Goal: Task Accomplishment & Management: Use online tool/utility

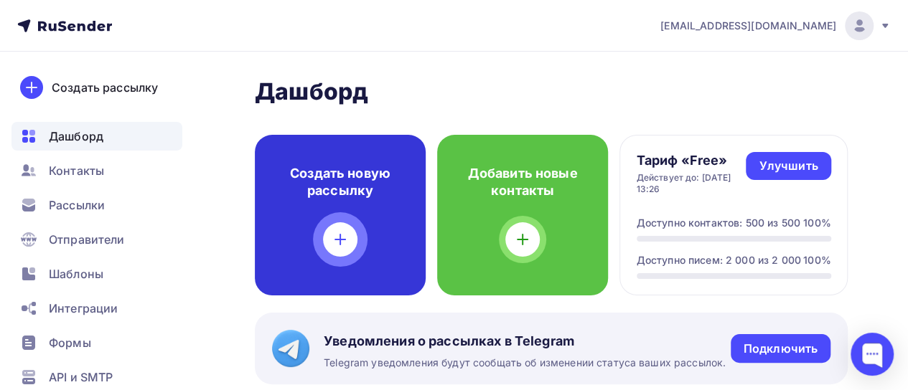
click at [329, 228] on div at bounding box center [340, 239] width 34 height 34
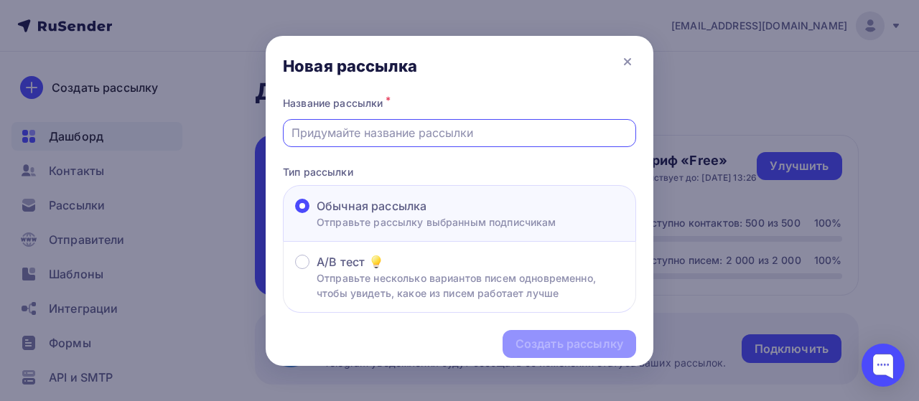
click at [481, 126] on input "text" at bounding box center [459, 132] width 337 height 17
paste input "Рассылка_вебинар для сотрудников про ребрендинг 11.09 в 10.00"
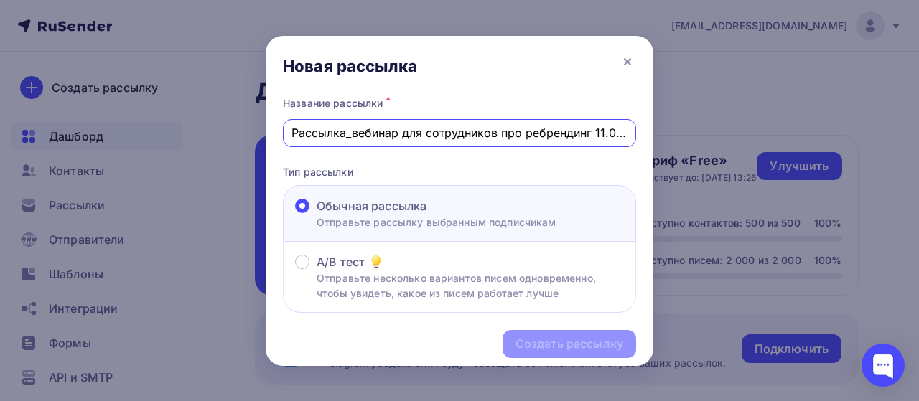
scroll to position [0, 34]
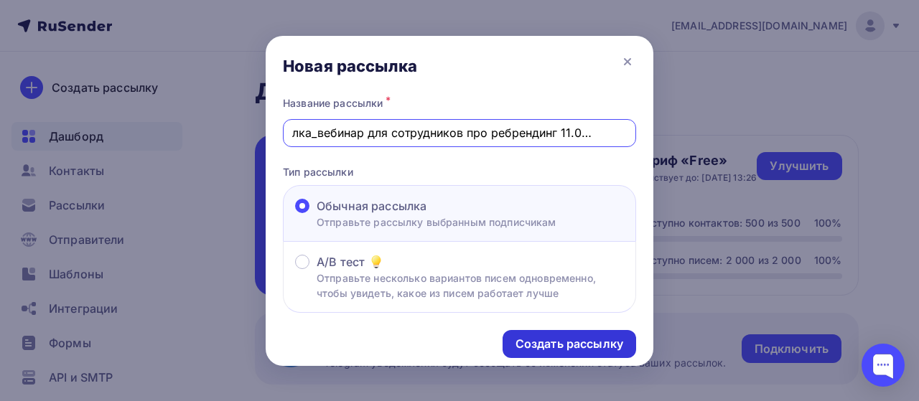
type input "Рассылка_вебинар для сотрудников про ребрендинг 11.09 в 10.00"
click at [573, 339] on div "Создать рассылку" at bounding box center [569, 344] width 108 height 17
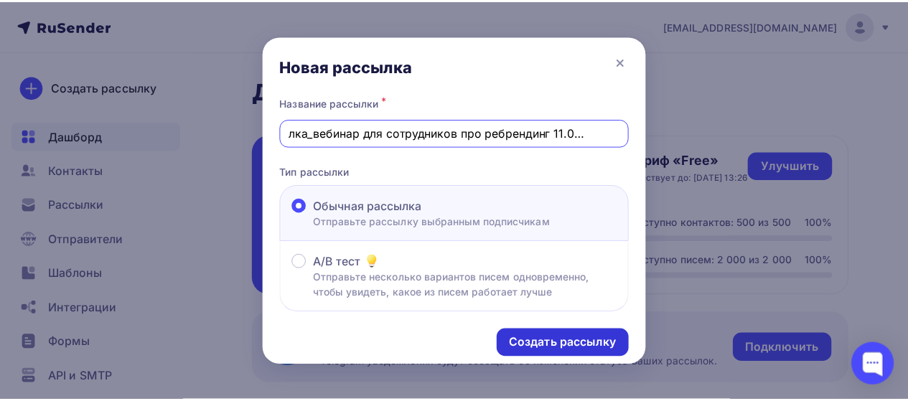
scroll to position [0, 0]
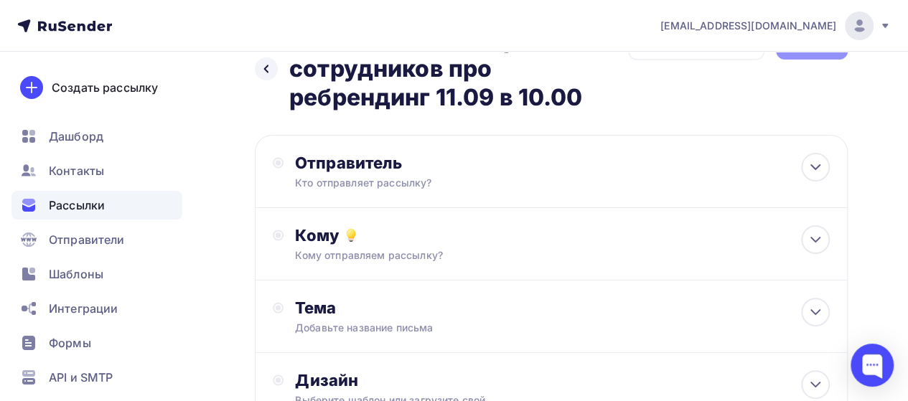
scroll to position [72, 0]
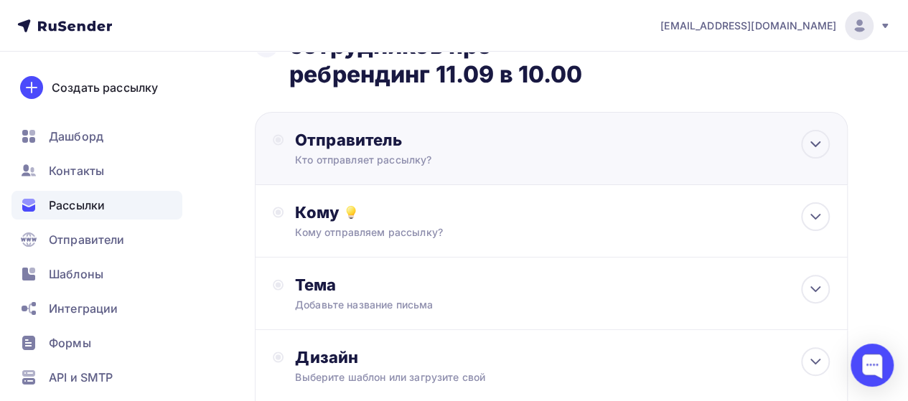
click at [690, 145] on div "Отправитель Кто отправляет рассылку? Email * subwaynews@subway.ru subjoynews@su…" at bounding box center [551, 148] width 593 height 73
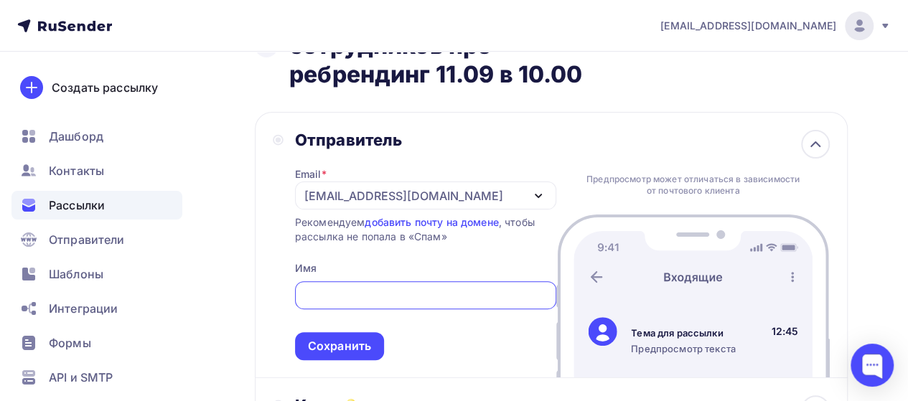
scroll to position [0, 0]
click at [360, 308] on div at bounding box center [425, 295] width 261 height 28
click at [352, 295] on input "text" at bounding box center [425, 295] width 245 height 17
paste input "Subjoy"
type input "Subjoy news"
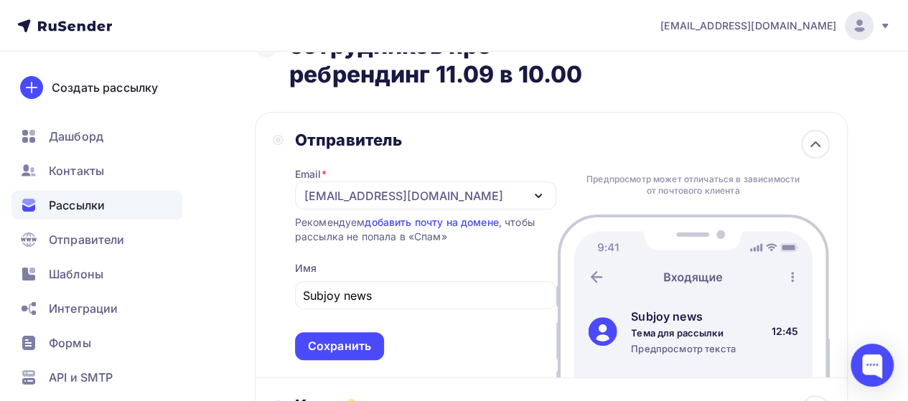
click at [874, 209] on div "Назад Рассылка_вебинар для сотрудников про ребрендинг 11.09 в 10.00 Рассылка_ве…" at bounding box center [454, 370] width 908 height 780
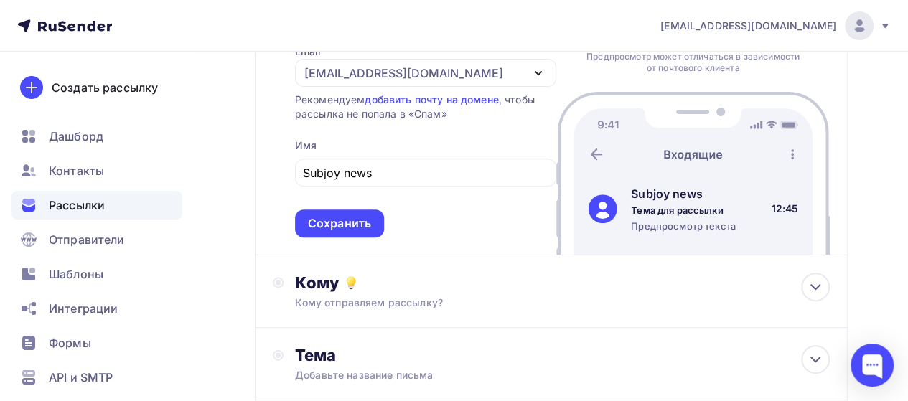
scroll to position [215, 0]
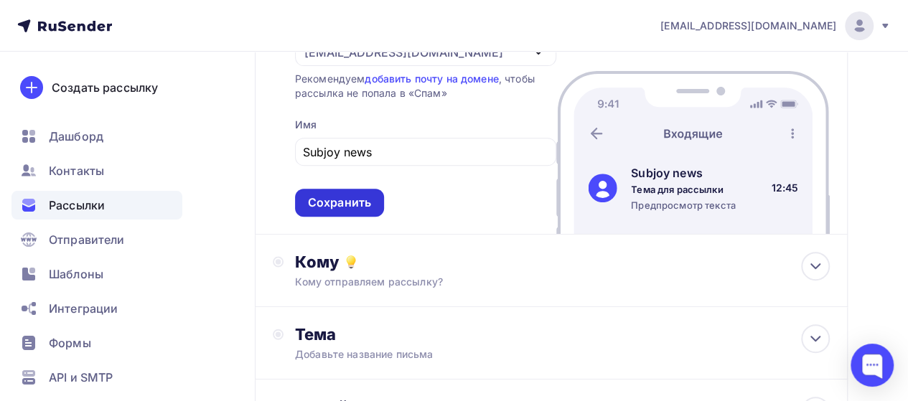
click at [319, 199] on div "Сохранить" at bounding box center [339, 202] width 63 height 17
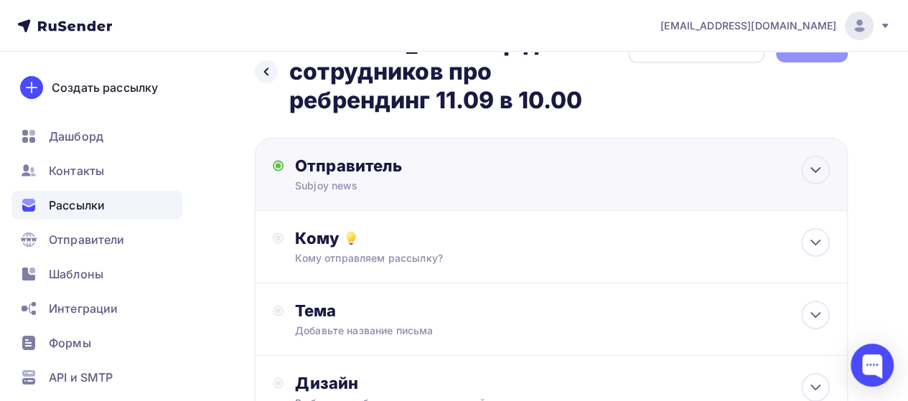
scroll to position [0, 0]
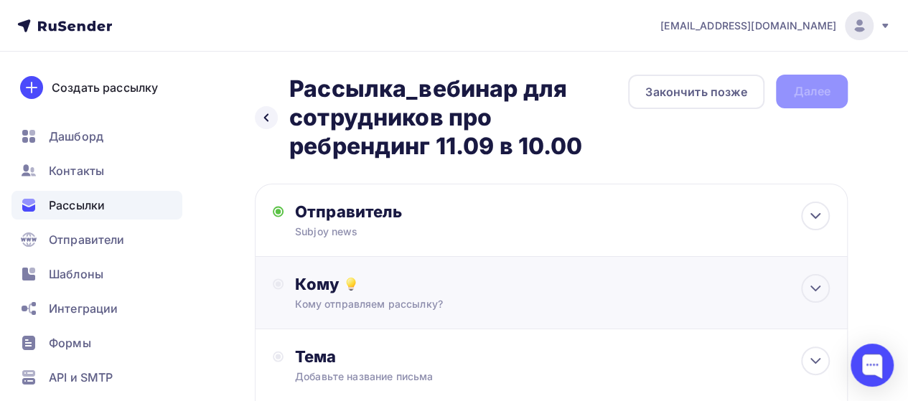
click at [366, 288] on div "Кому" at bounding box center [562, 284] width 535 height 20
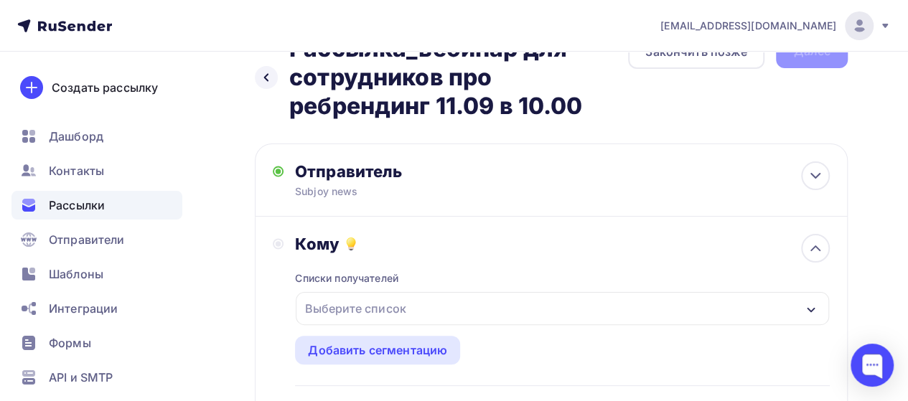
scroll to position [72, 0]
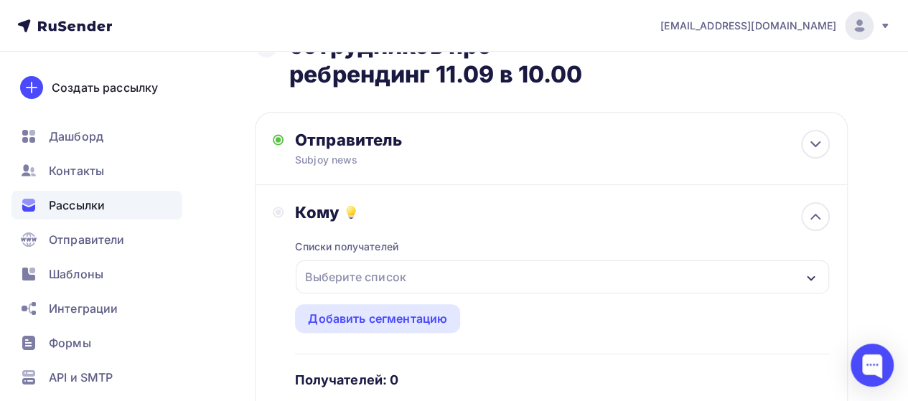
click at [365, 276] on div "Выберите список" at bounding box center [355, 277] width 112 height 26
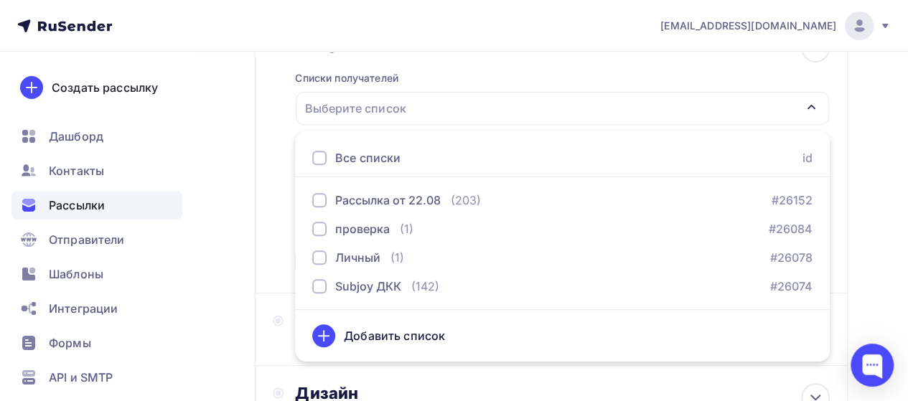
scroll to position [273, 0]
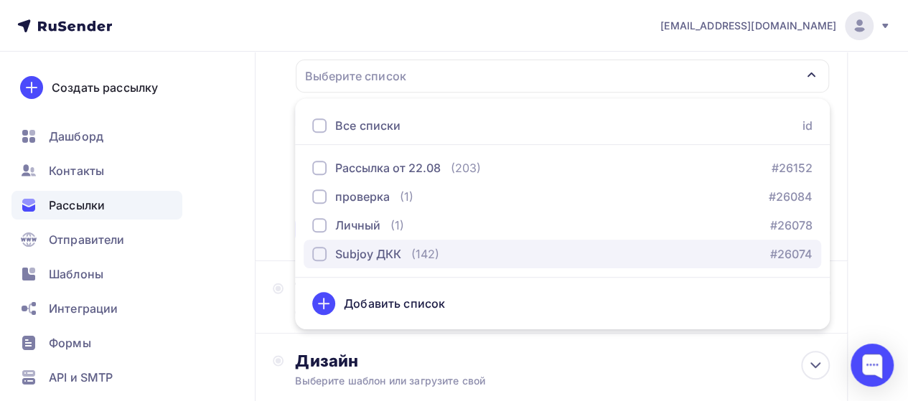
click at [393, 250] on div "Subjoy ДКК" at bounding box center [368, 253] width 66 height 17
click at [347, 253] on div "Subjoy ДКК" at bounding box center [368, 253] width 66 height 17
click at [355, 245] on button "Subjoy ДКК (142) #26074" at bounding box center [562, 254] width 517 height 29
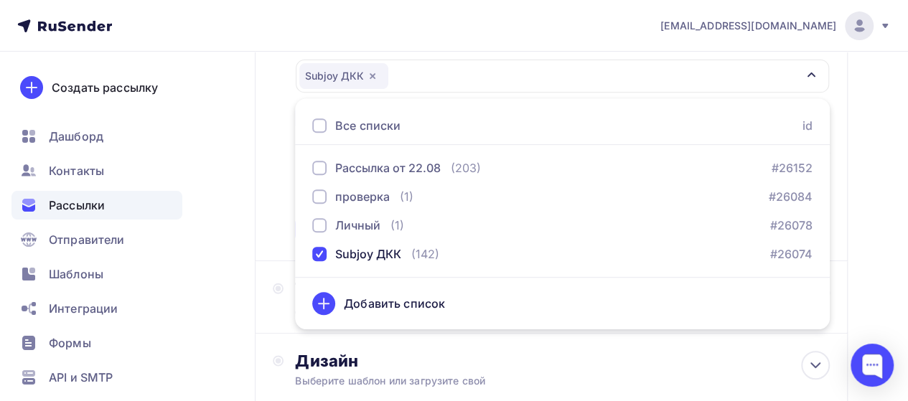
click at [245, 173] on div "Назад Рассылка_вебинар для сотрудников про ребрендинг 11.09 в 10.00 Рассылка_ве…" at bounding box center [454, 175] width 908 height 792
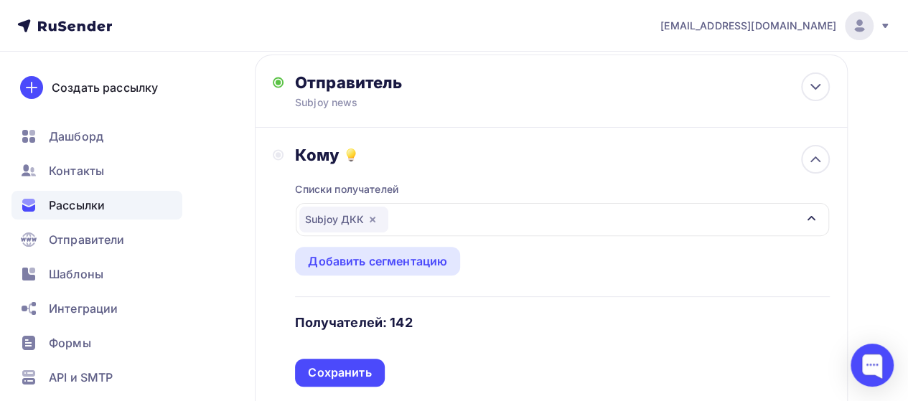
scroll to position [201, 0]
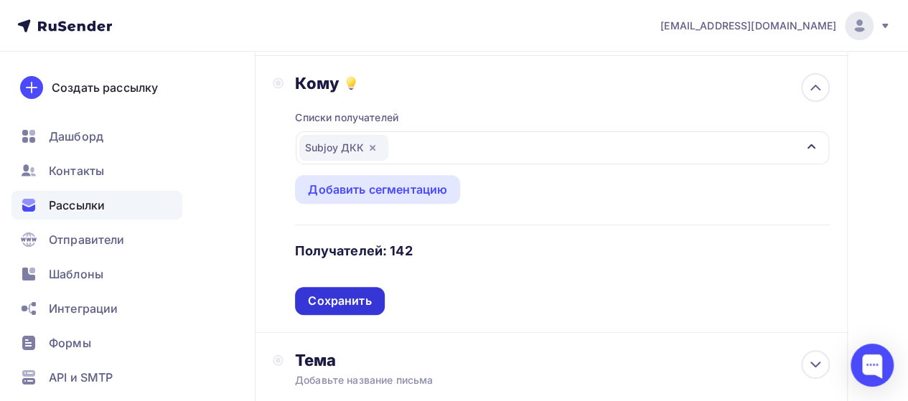
click at [360, 296] on div "Сохранить" at bounding box center [339, 301] width 63 height 17
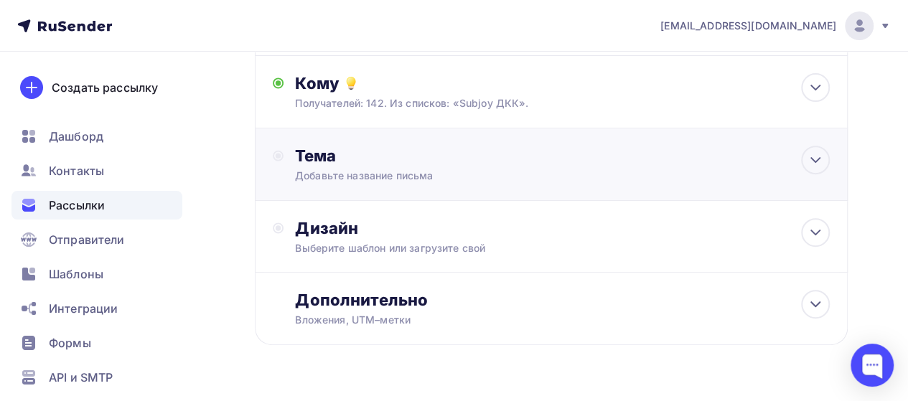
click at [385, 174] on div "Добавьте название письма" at bounding box center [422, 176] width 255 height 14
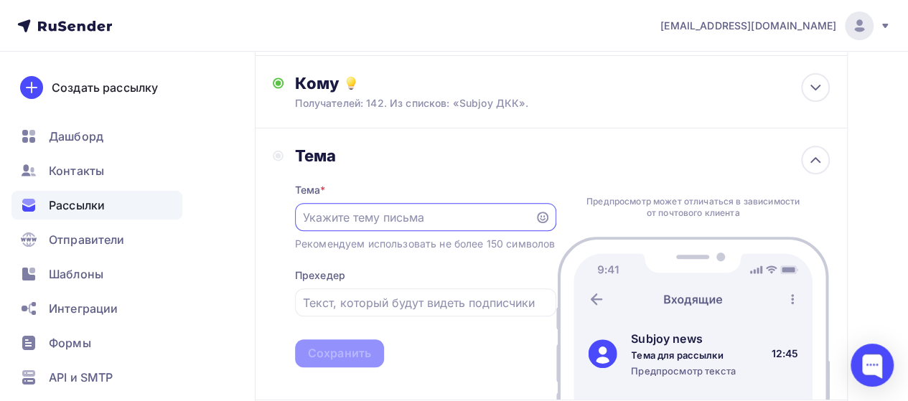
scroll to position [0, 0]
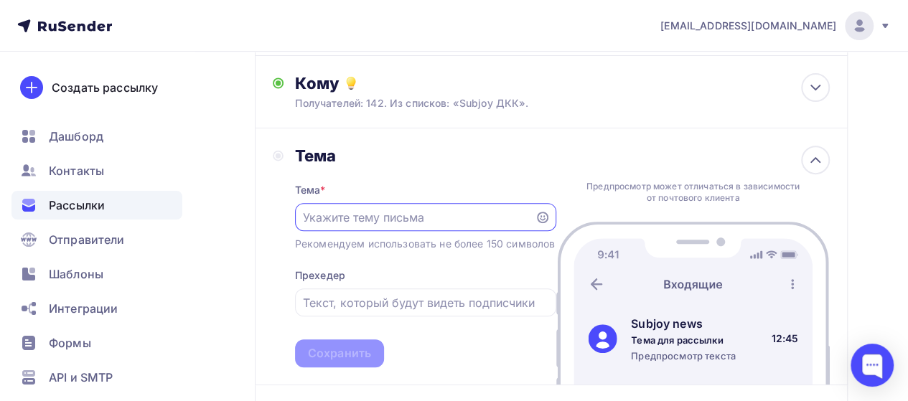
click at [439, 218] on input "text" at bounding box center [414, 217] width 223 height 17
paste input "Subjoy"
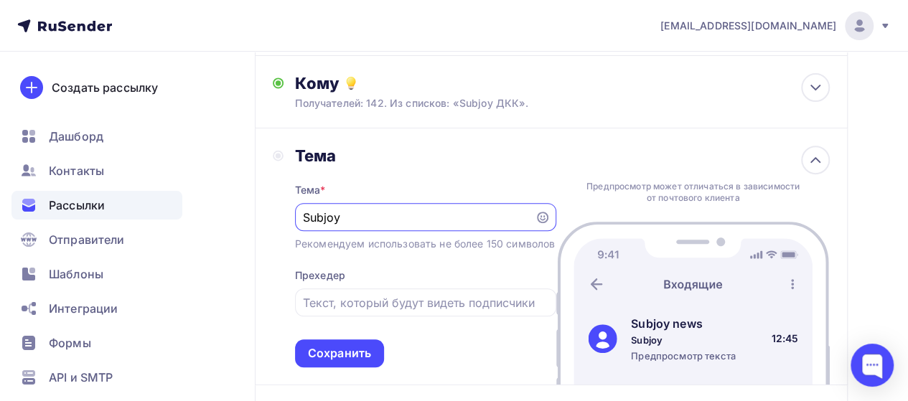
click at [386, 220] on input "Subjoy" at bounding box center [414, 217] width 223 height 17
drag, startPoint x: 402, startPoint y: 222, endPoint x: 288, endPoint y: 210, distance: 114.0
click at [288, 210] on div "Тема Тема * Subjoy Рекомендуем использовать не более 150 символов Прехедер Сохр…" at bounding box center [414, 257] width 283 height 222
paste input "Рассылка_вебинар для сотрудников про ребрендинг 11.09 в 10.00"
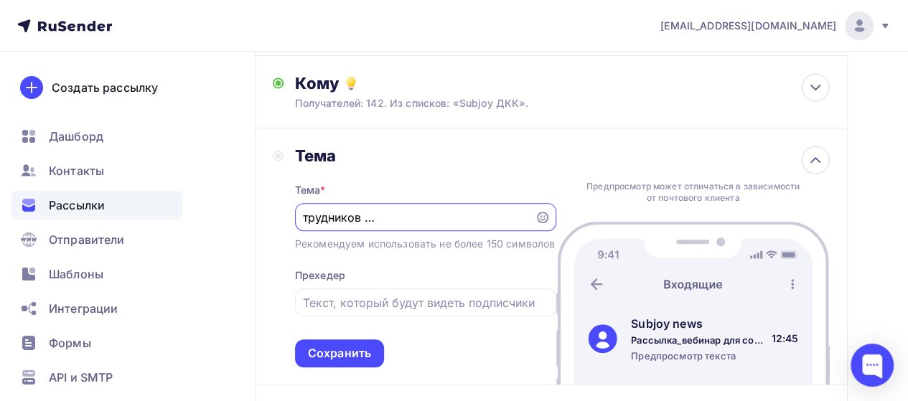
type input "Рассылка_вебинар для сотрудников про ребрендинг 11.09 в 10.00"
click at [248, 219] on div "Назад Рассылка_вебинар для сотрудников про ребрендинг 11.09 в 10.00 Рассылка_ве…" at bounding box center [454, 236] width 908 height 771
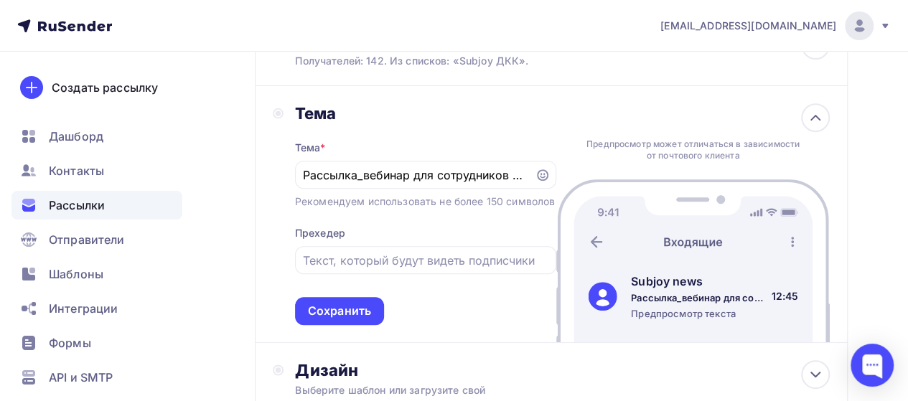
scroll to position [273, 0]
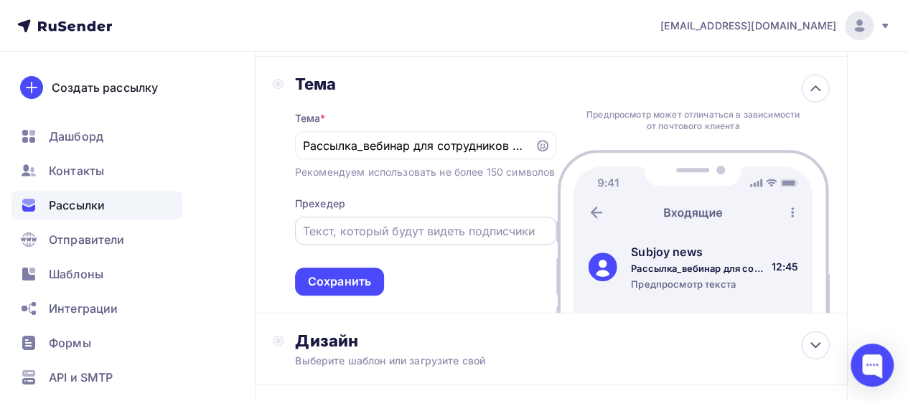
click at [362, 240] on input "text" at bounding box center [425, 230] width 245 height 17
paste input "Рассылка_вебинар для сотрудников про ребрендинг 11.09 в 10.00"
type input "Рассылка_вебинар для сотрудников про ребрендинг 11.09 в 10.00"
click at [464, 240] on input "text" at bounding box center [425, 230] width 245 height 17
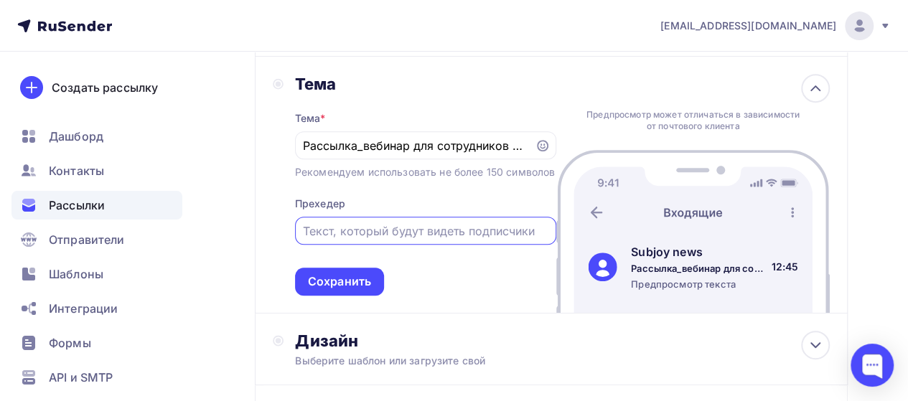
paste input "Уважаемые франчайзи,"
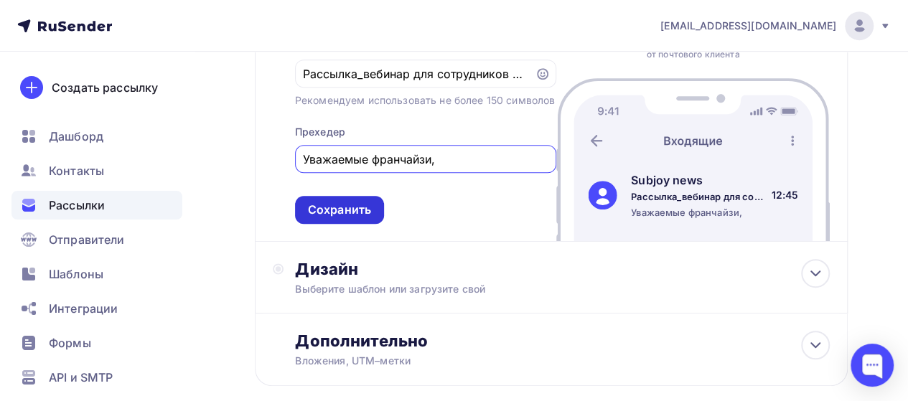
type input "Уважаемые франчайзи,"
click at [319, 218] on div "Сохранить" at bounding box center [339, 210] width 63 height 17
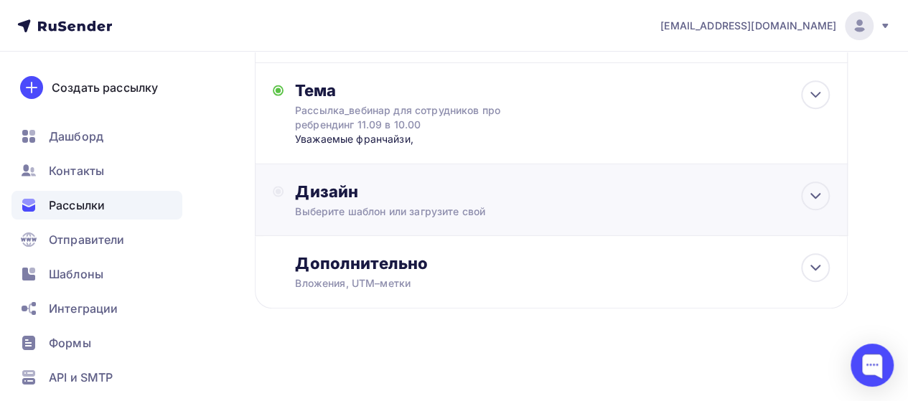
click at [355, 205] on div "Выберите шаблон или загрузите свой" at bounding box center [535, 212] width 481 height 14
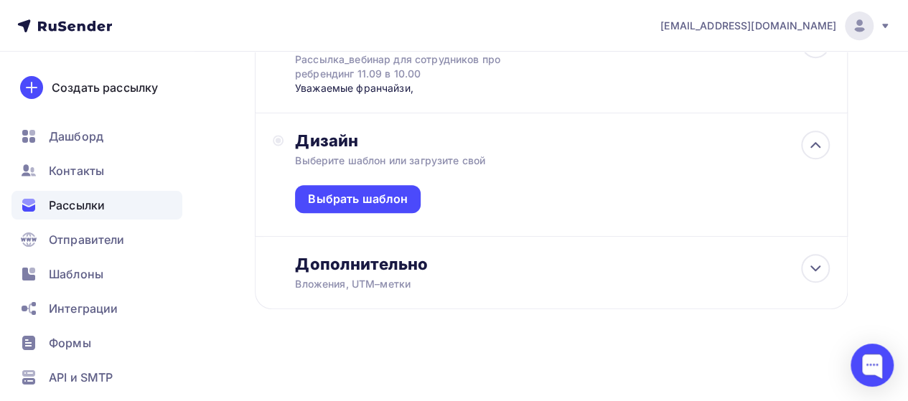
scroll to position [319, 0]
click at [330, 194] on div "Выбрать шаблон" at bounding box center [358, 198] width 100 height 17
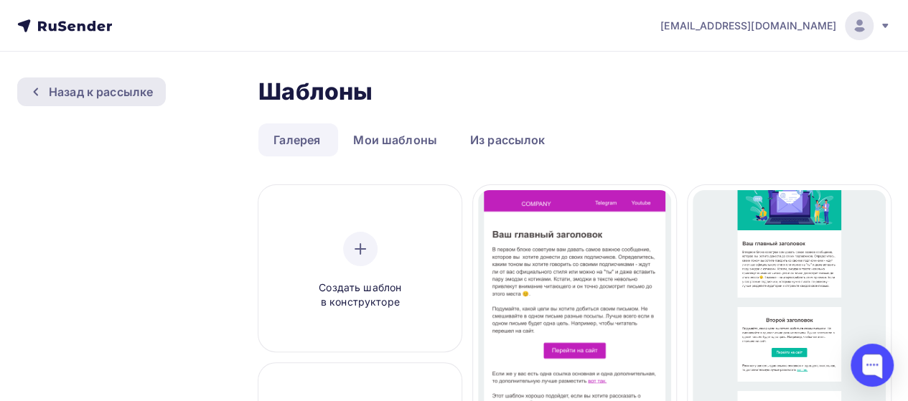
click at [131, 93] on div "Назад к рассылке" at bounding box center [101, 91] width 104 height 17
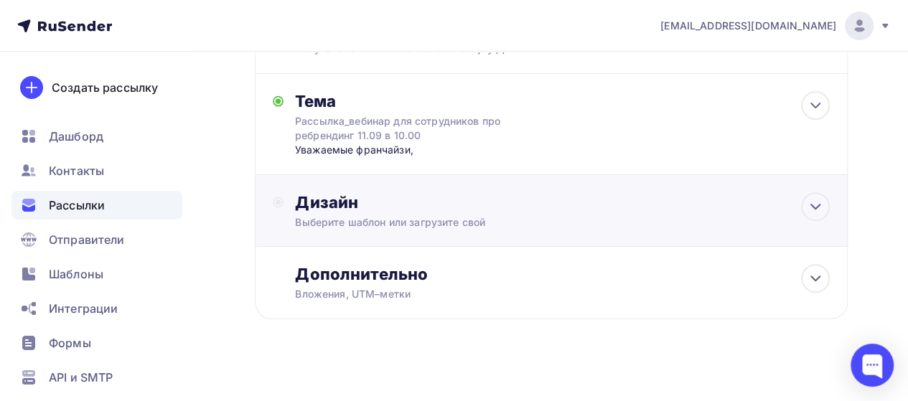
scroll to position [267, 0]
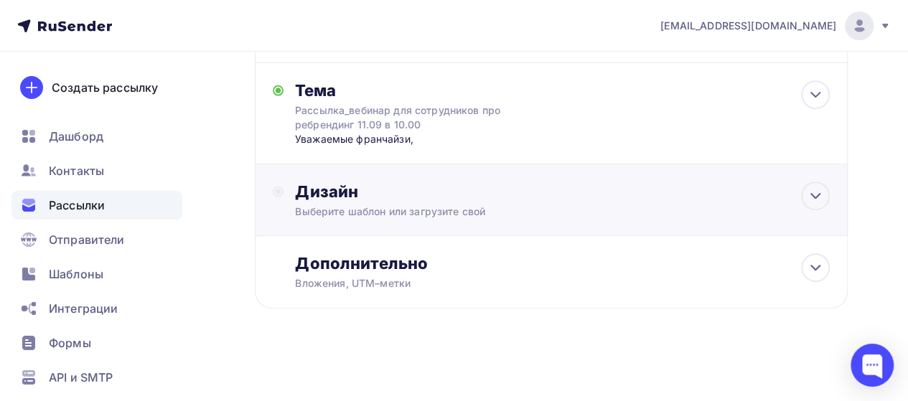
click at [426, 197] on div "Дизайн" at bounding box center [562, 192] width 535 height 20
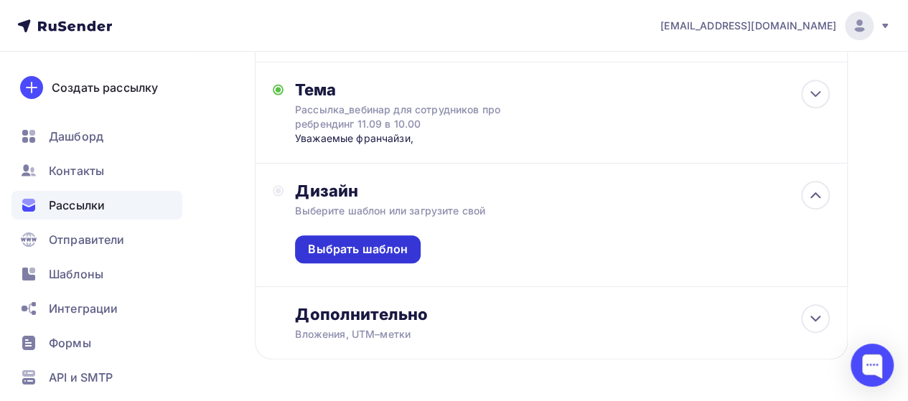
click at [410, 243] on div "Выбрать шаблон" at bounding box center [358, 249] width 126 height 28
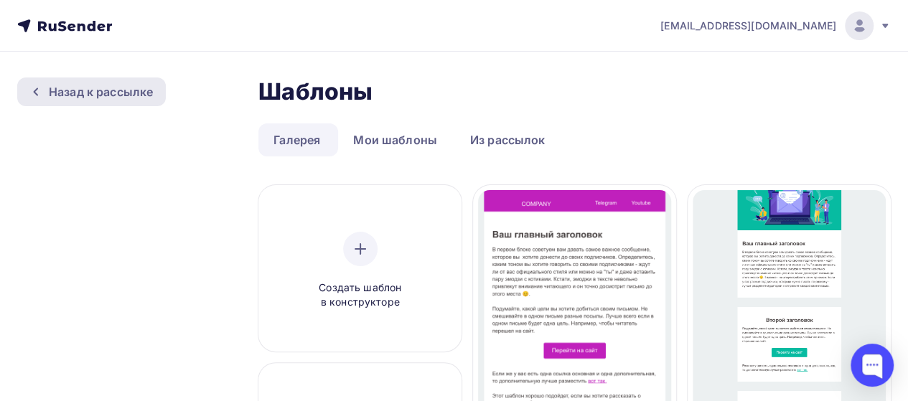
click at [156, 97] on div "Назад к рассылке" at bounding box center [91, 92] width 149 height 29
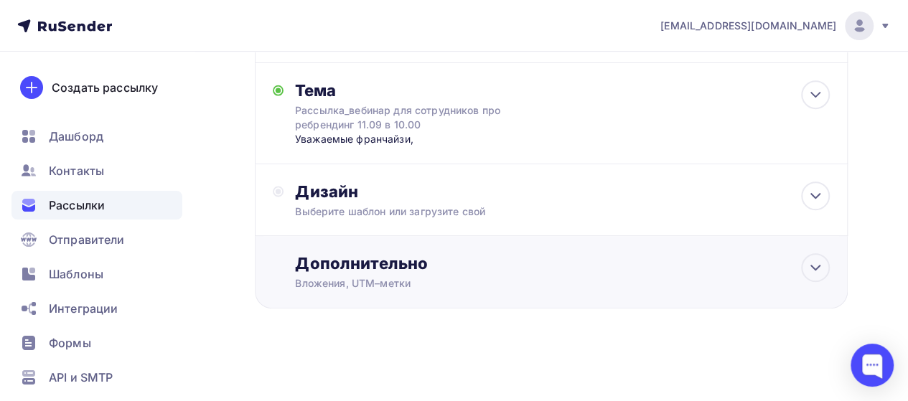
click at [362, 261] on div "Дополнительно" at bounding box center [562, 263] width 535 height 20
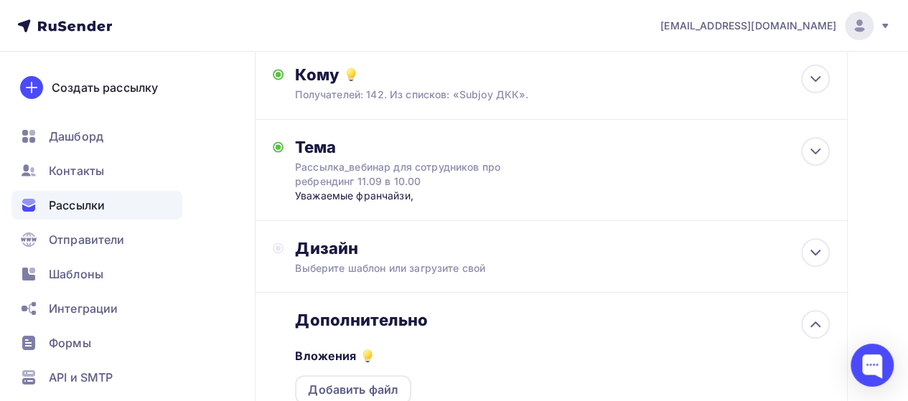
scroll to position [207, 0]
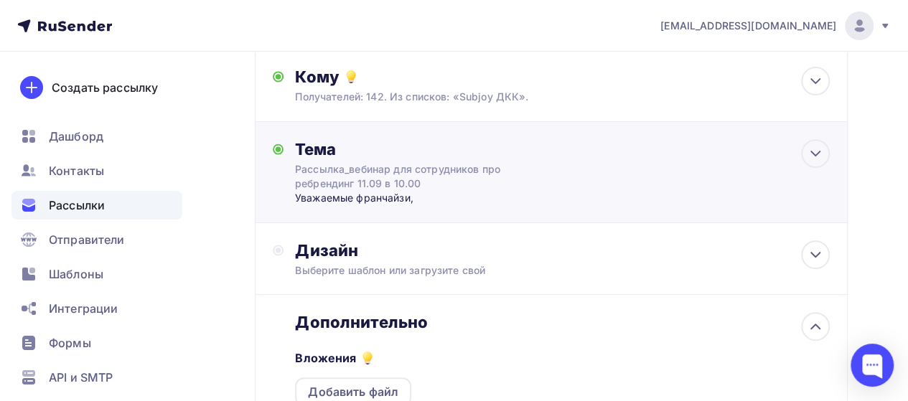
click at [497, 174] on div "Рассылка_вебинар для сотрудников про ребрендинг 11.09 в 10.00" at bounding box center [422, 176] width 255 height 29
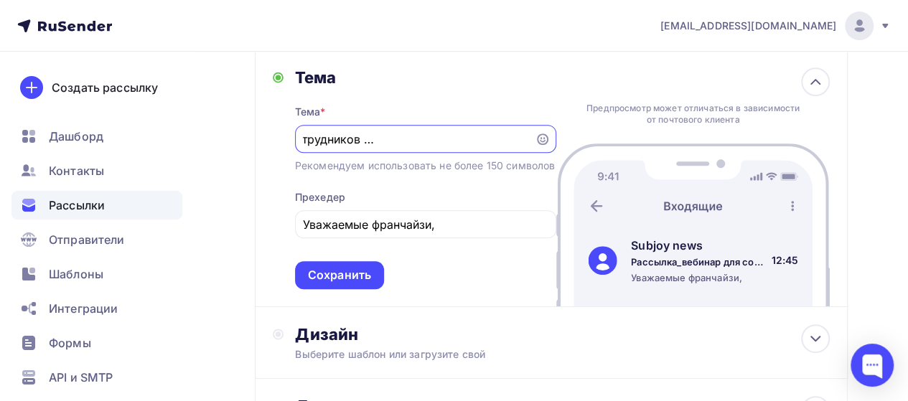
scroll to position [351, 0]
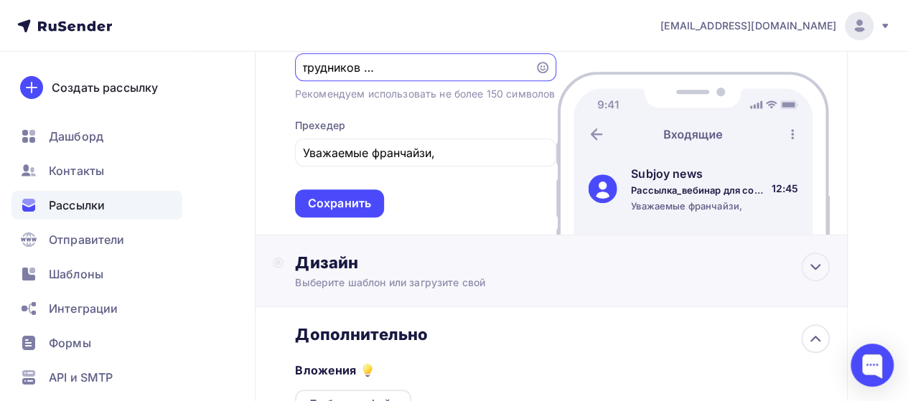
click at [372, 290] on div "Выберите шаблон или загрузите свой" at bounding box center [535, 283] width 481 height 14
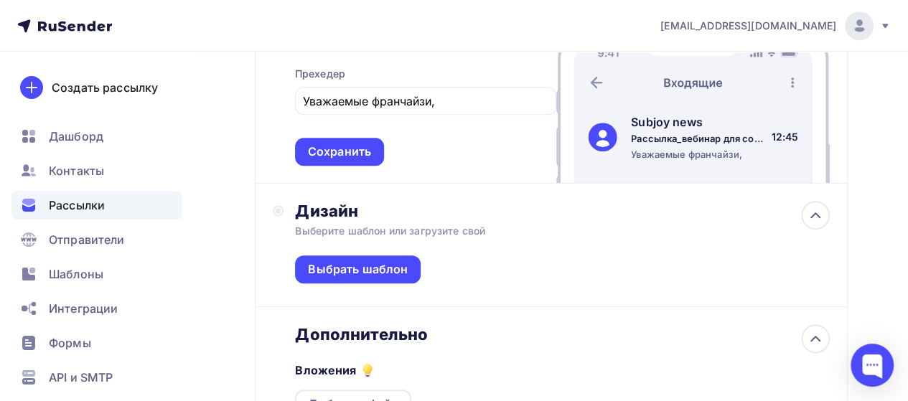
scroll to position [423, 0]
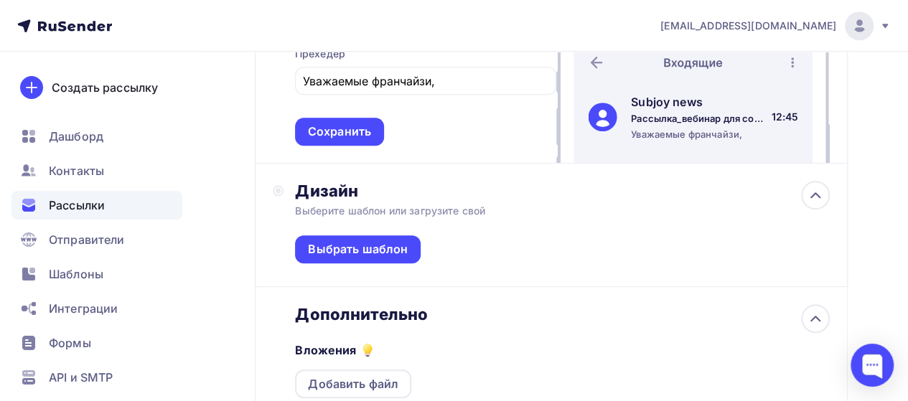
click at [426, 218] on div "Выберите шаблон или загрузите свой" at bounding box center [535, 211] width 481 height 14
click at [488, 260] on div "Выбрать шаблон" at bounding box center [562, 252] width 535 height 68
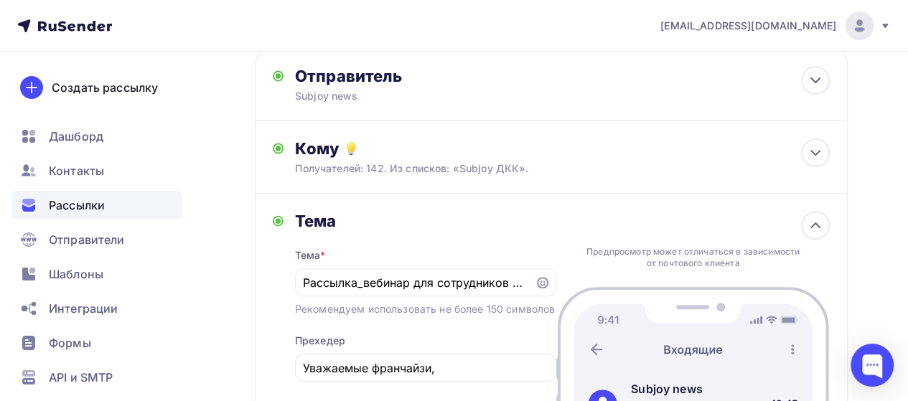
scroll to position [0, 0]
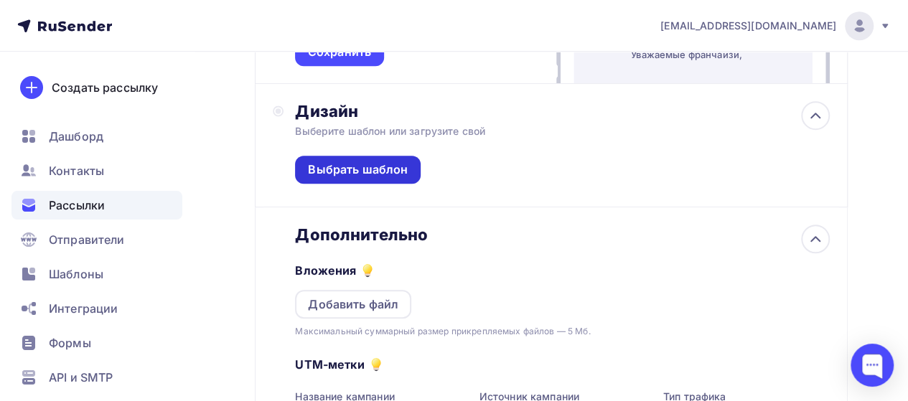
click at [360, 178] on div "Выбрать шаблон" at bounding box center [358, 169] width 100 height 17
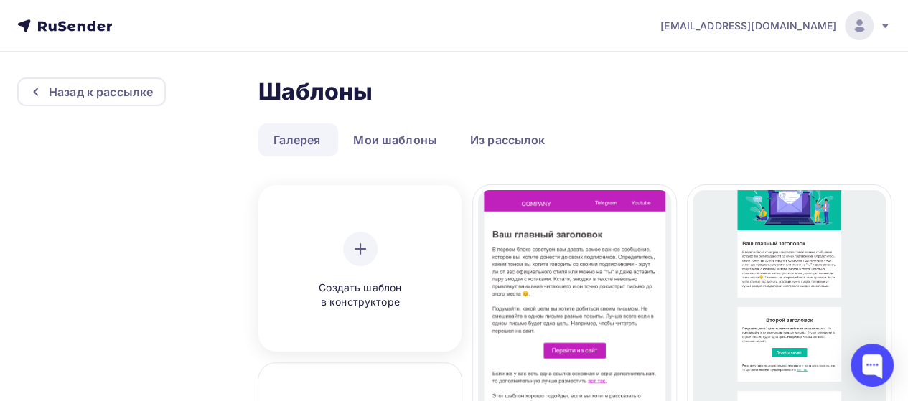
click at [352, 245] on icon at bounding box center [360, 248] width 17 height 17
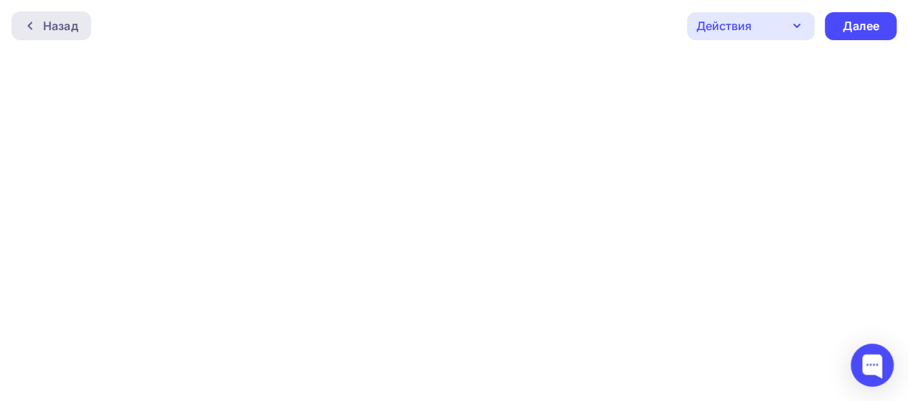
click at [53, 28] on div "Назад" at bounding box center [60, 25] width 35 height 17
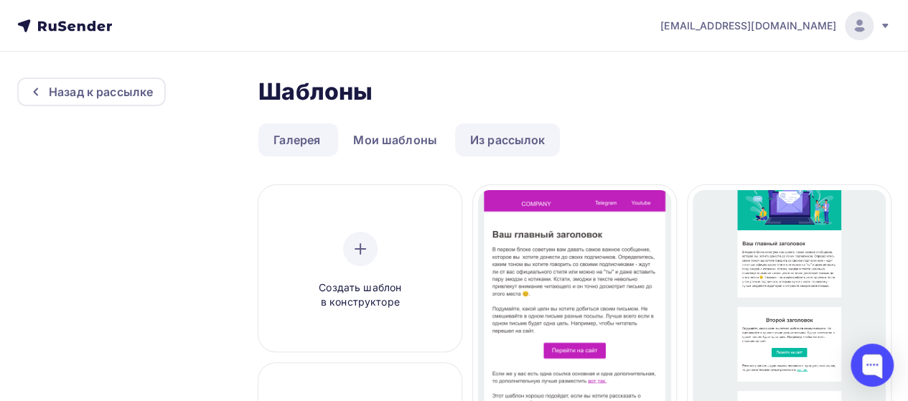
click at [527, 137] on link "Из рассылок" at bounding box center [507, 139] width 105 height 33
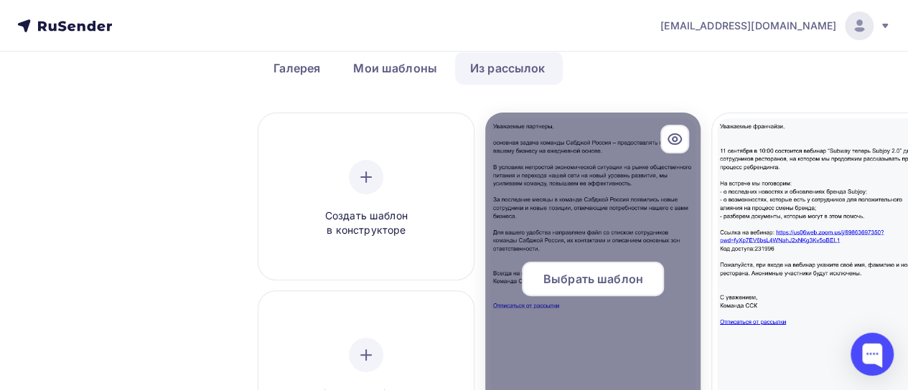
click at [614, 281] on span "Выбрать шаблон" at bounding box center [593, 279] width 100 height 17
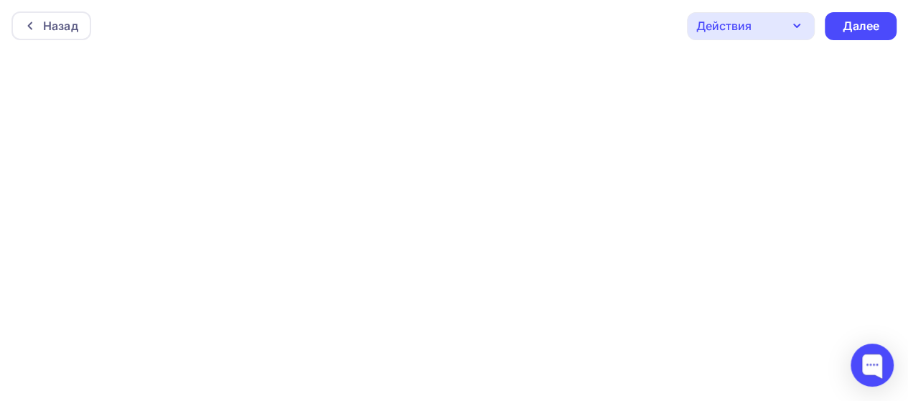
click at [301, 51] on div "Назад Действия Отправить тестовое письмо Предпросмотр Сохранить в Мои шаблоны В…" at bounding box center [454, 26] width 908 height 52
click at [840, 22] on div "Далее" at bounding box center [861, 23] width 72 height 28
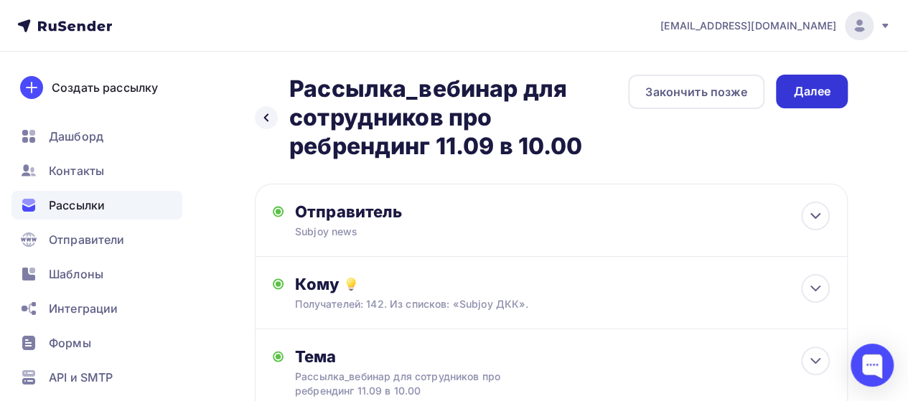
click at [827, 85] on div "Далее" at bounding box center [811, 91] width 37 height 17
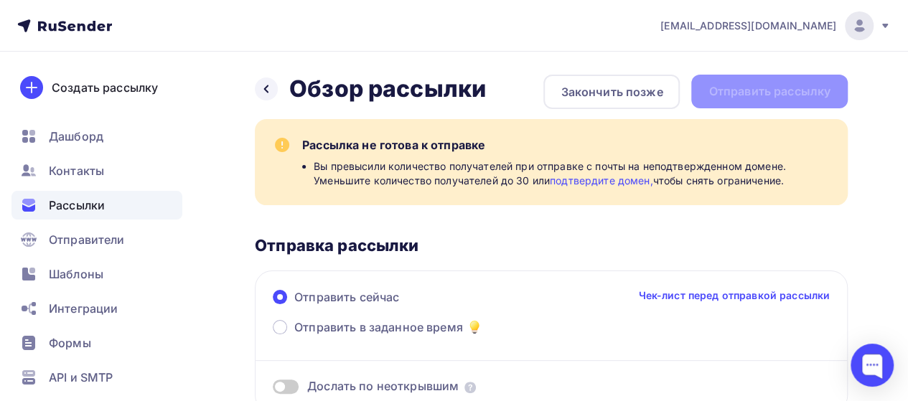
click at [736, 94] on div "Назад Обзор рассылки Обзор рассылки Закончить позже Отправить рассылку" at bounding box center [551, 92] width 593 height 34
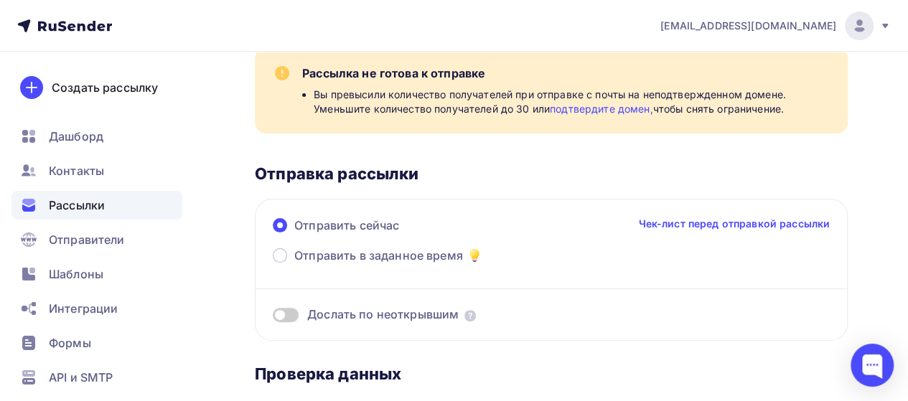
click at [700, 224] on link "Чек-лист перед отправкой рассылки" at bounding box center [734, 224] width 192 height 14
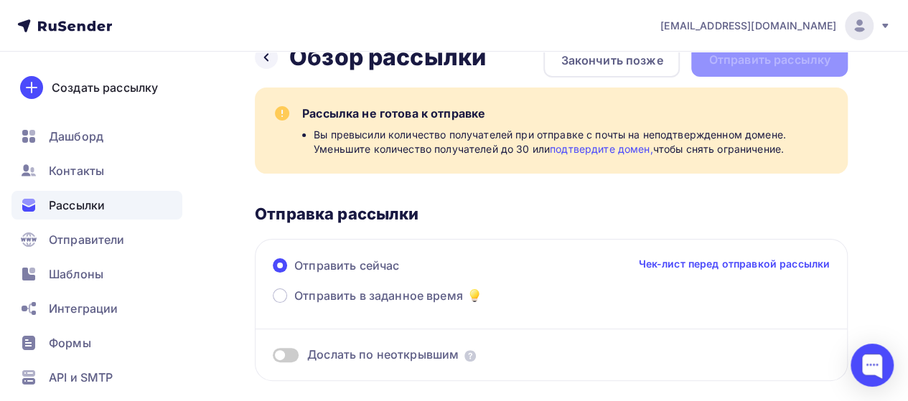
scroll to position [0, 0]
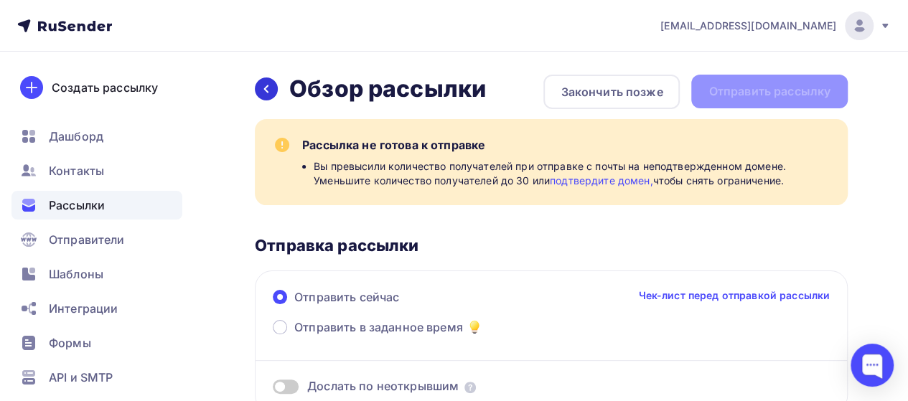
click at [263, 90] on icon at bounding box center [265, 88] width 11 height 11
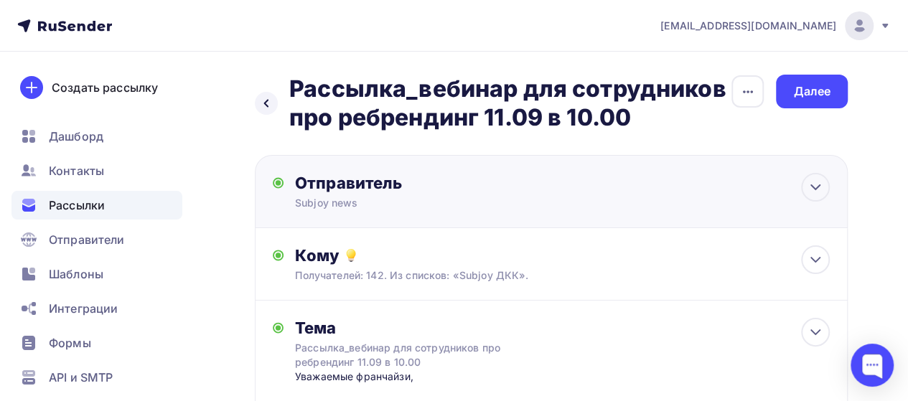
click at [443, 191] on div "Отправитель" at bounding box center [450, 183] width 311 height 20
type input "Subjoy news"
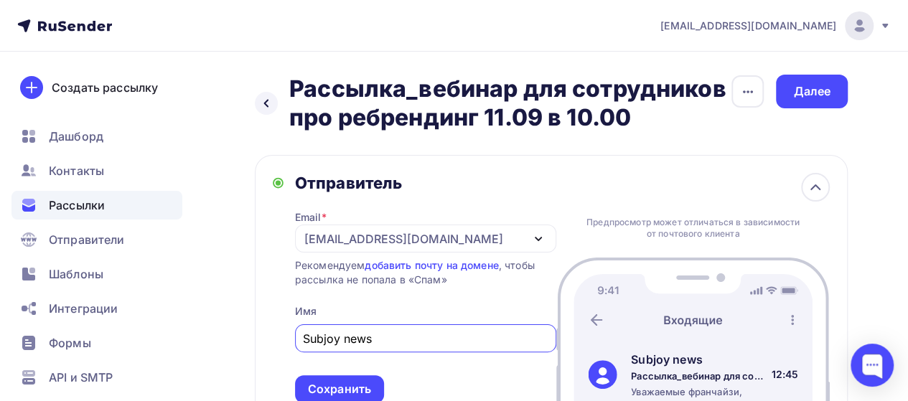
click at [462, 239] on div "subwaynews@subway.ru" at bounding box center [425, 239] width 261 height 28
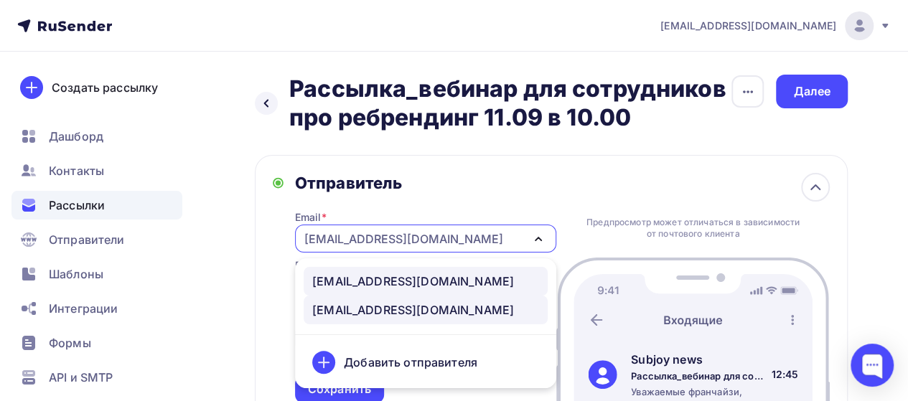
click at [454, 280] on div "subjoynews@subjoy.ru" at bounding box center [425, 281] width 227 height 17
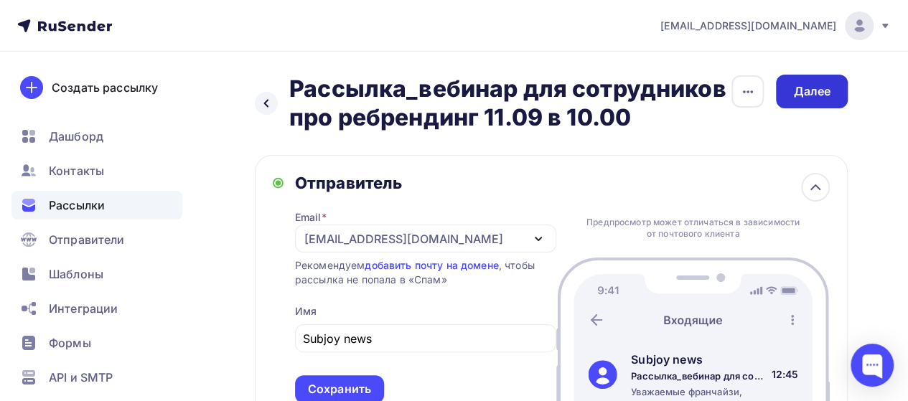
click at [830, 88] on div "Далее" at bounding box center [811, 91] width 37 height 17
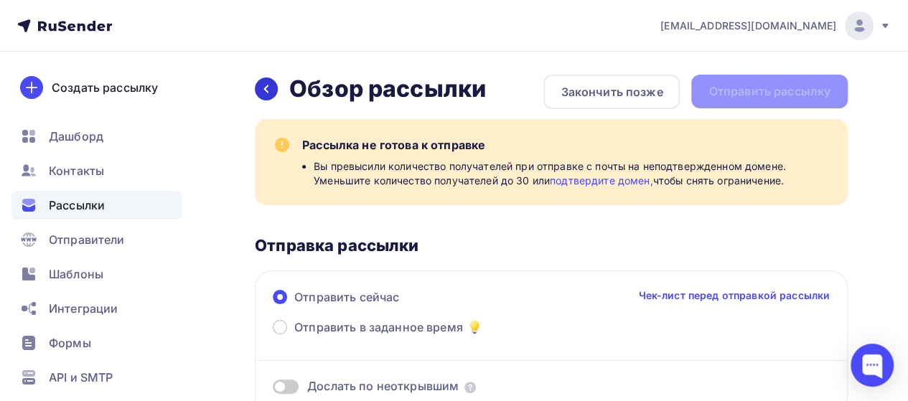
click at [271, 86] on icon at bounding box center [265, 88] width 11 height 11
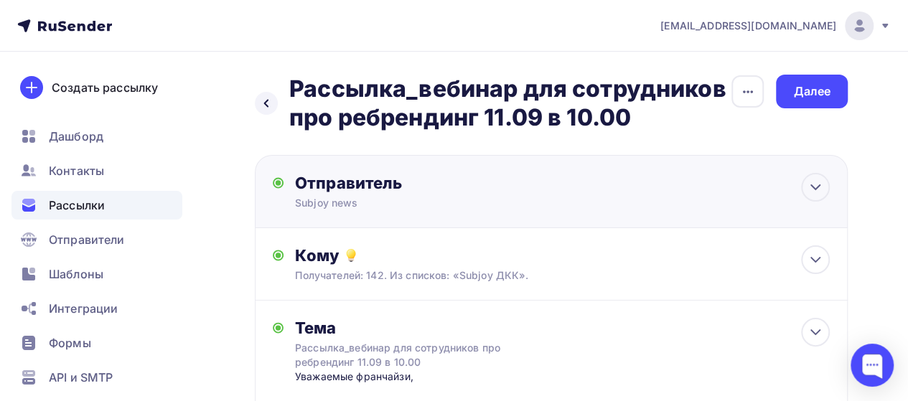
click at [382, 177] on div "Отправитель" at bounding box center [450, 183] width 311 height 20
type input "Subjoy news"
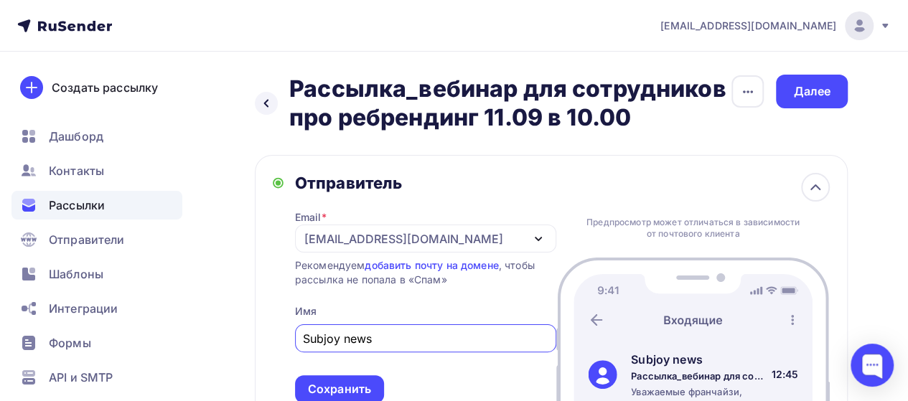
click at [433, 240] on div "subwaynews@subway.ru" at bounding box center [403, 238] width 199 height 17
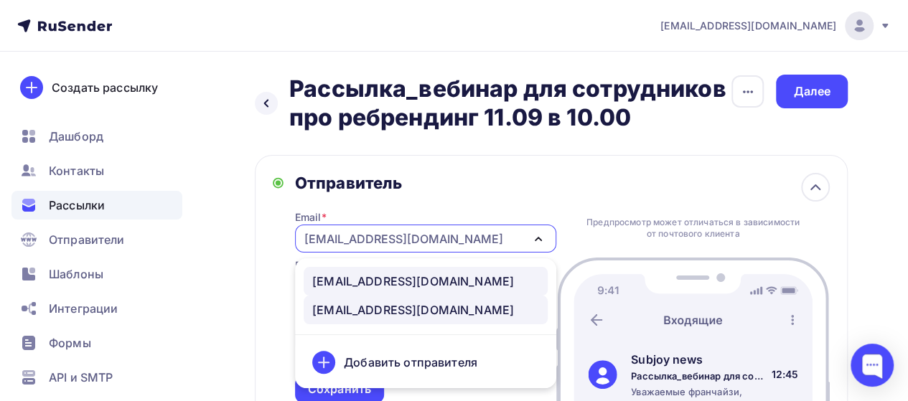
click at [427, 281] on div "subjoynews@subjoy.ru" at bounding box center [413, 281] width 202 height 17
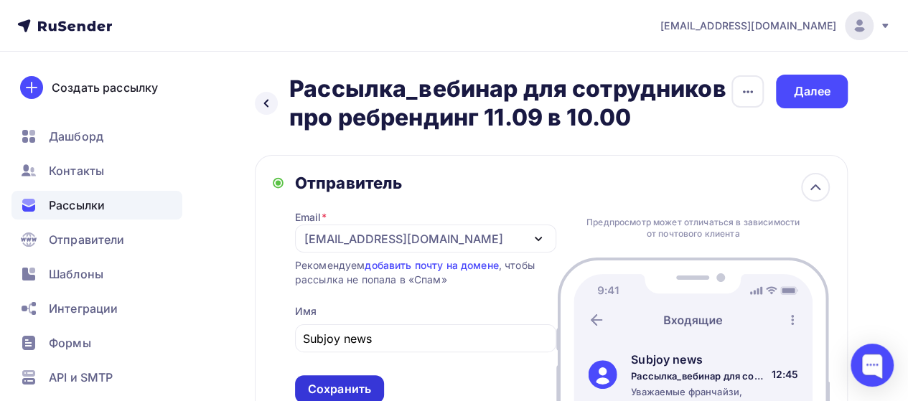
click at [334, 388] on div "Сохранить" at bounding box center [339, 389] width 63 height 17
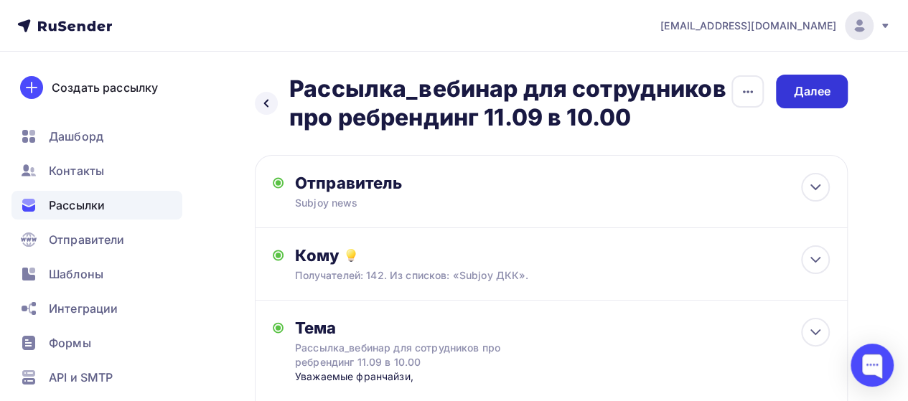
click at [832, 83] on div "Далее" at bounding box center [812, 92] width 72 height 34
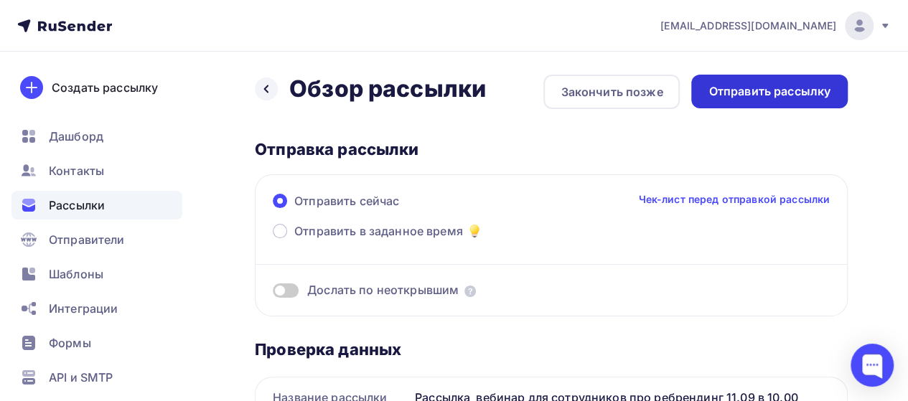
click at [796, 103] on div "Отправить рассылку" at bounding box center [769, 92] width 156 height 34
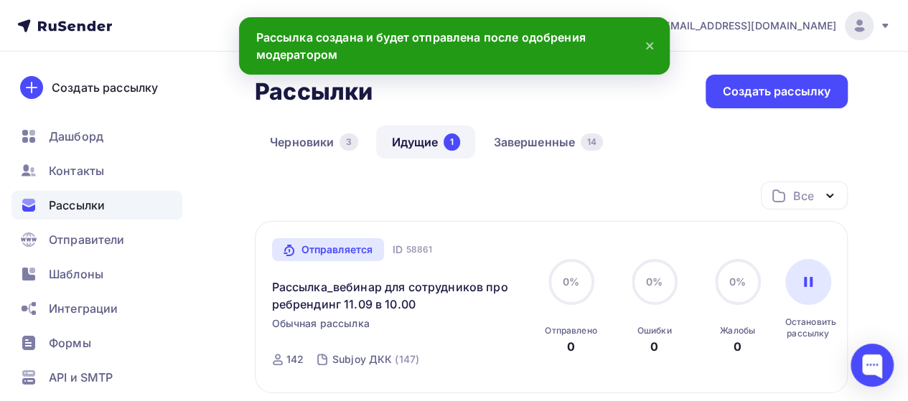
click at [652, 44] on icon at bounding box center [649, 45] width 17 height 17
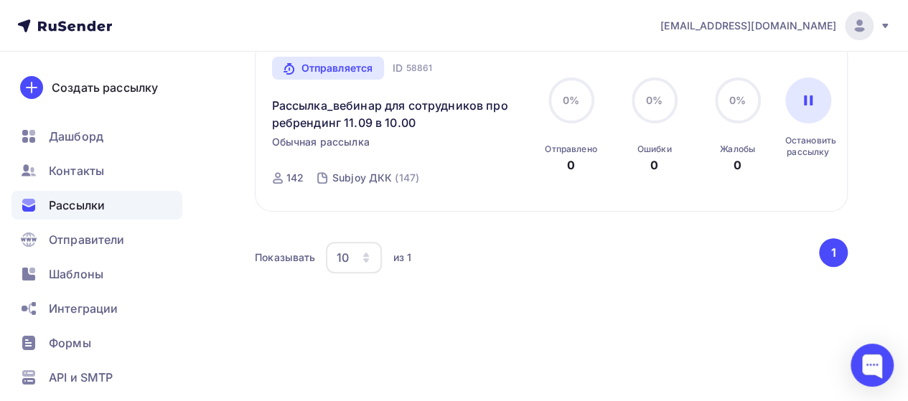
scroll to position [201, 0]
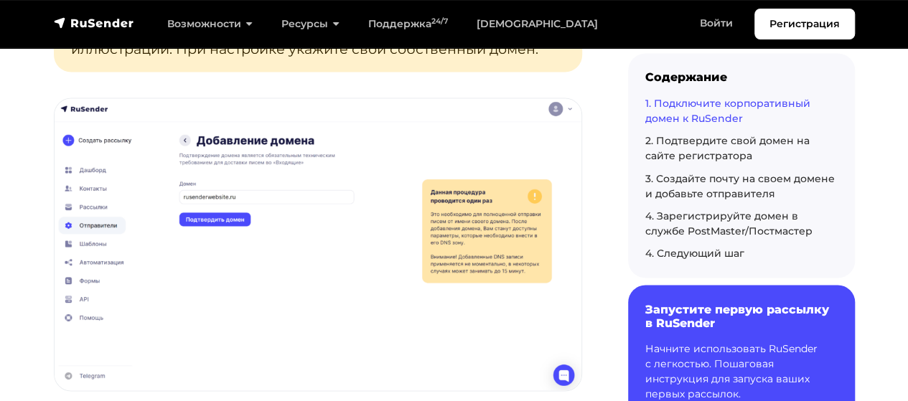
scroll to position [1220, 0]
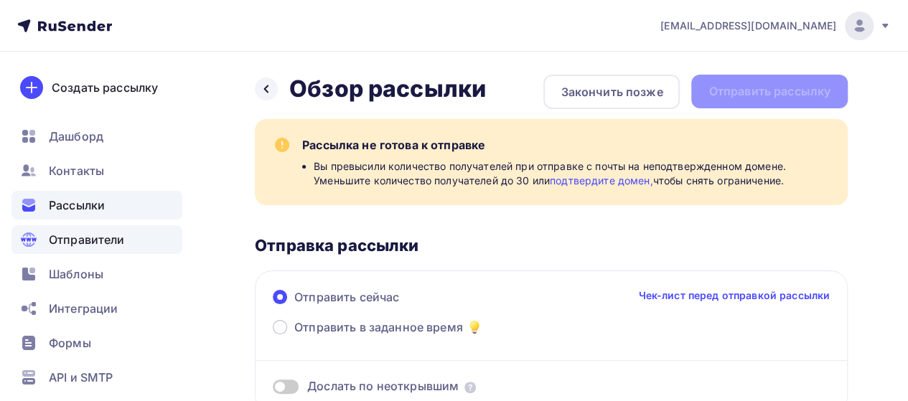
click at [125, 241] on div "Отправители" at bounding box center [96, 239] width 171 height 29
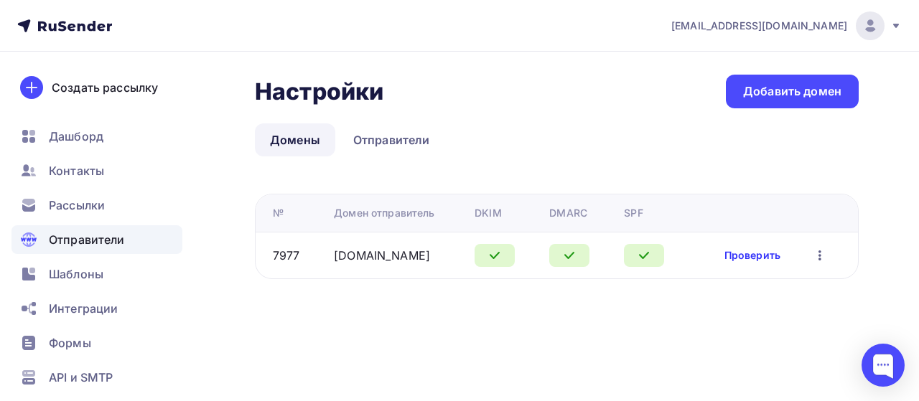
click at [756, 256] on link "Проверить" at bounding box center [752, 255] width 56 height 14
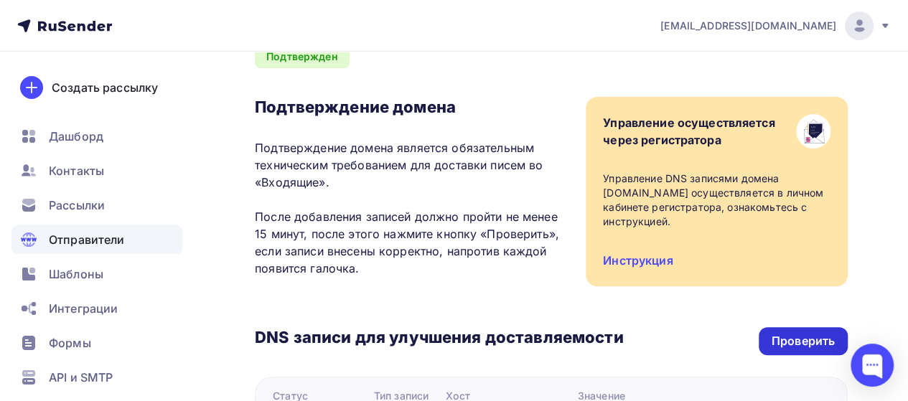
scroll to position [144, 0]
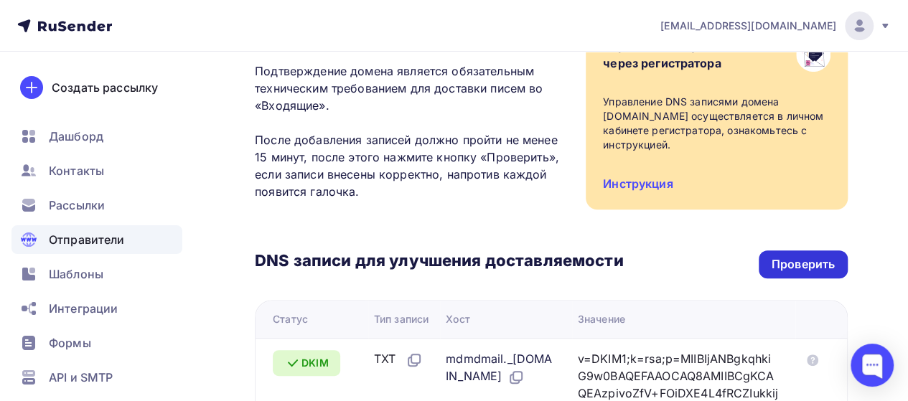
click at [799, 259] on div "Проверить" at bounding box center [802, 264] width 63 height 17
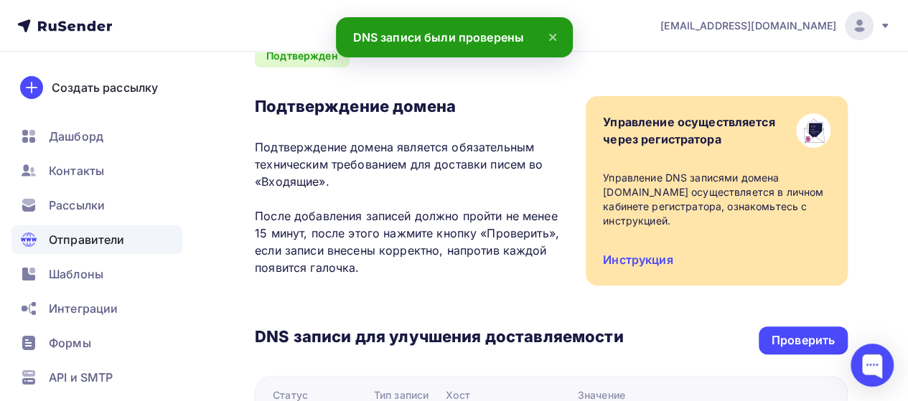
scroll to position [0, 0]
